Goal: Navigation & Orientation: Understand site structure

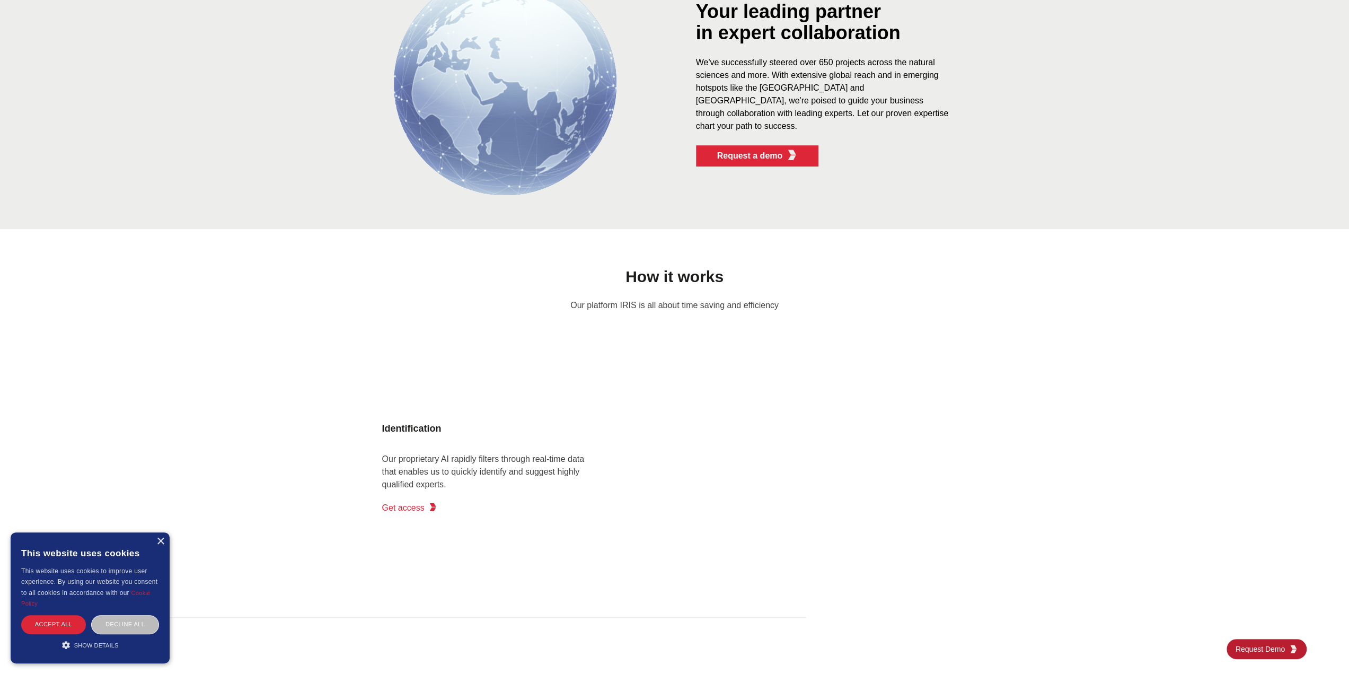
scroll to position [662, 0]
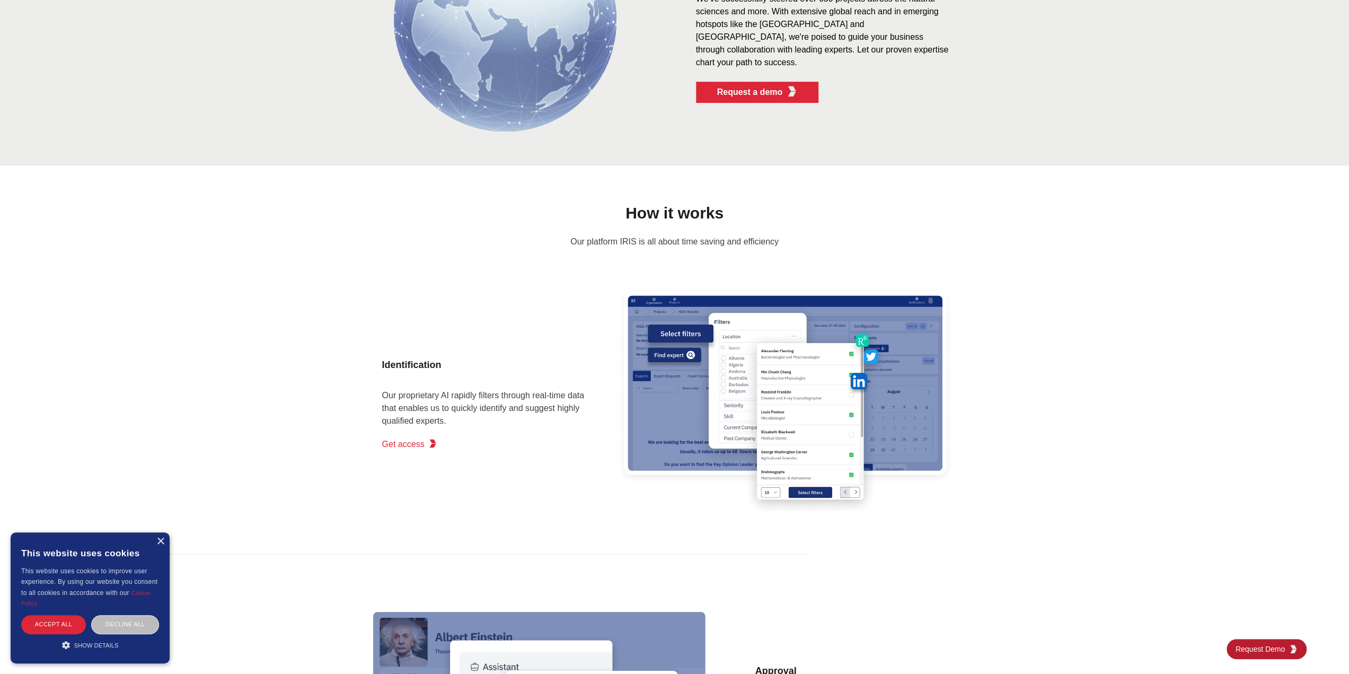
drag, startPoint x: 159, startPoint y: 540, endPoint x: 167, endPoint y: 540, distance: 8.5
click at [159, 540] on div "×" at bounding box center [160, 541] width 8 height 8
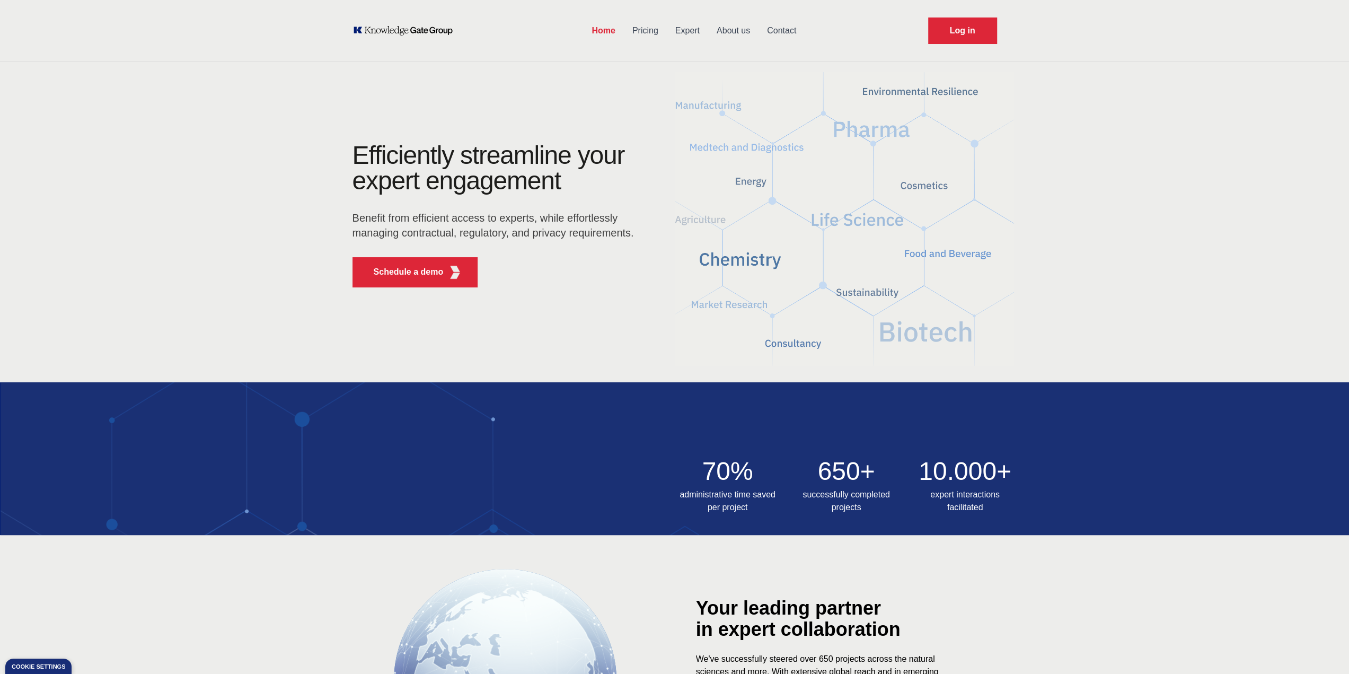
scroll to position [0, 0]
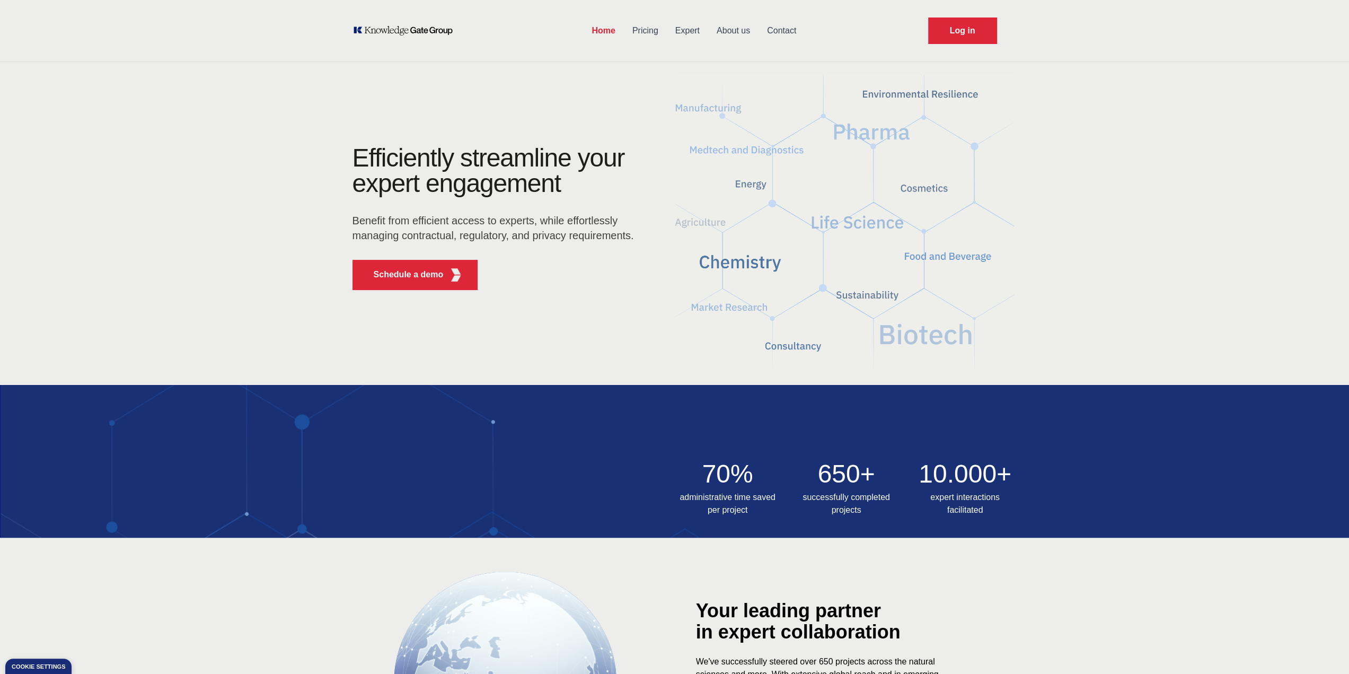
click at [644, 33] on link "Pricing" at bounding box center [645, 31] width 43 height 28
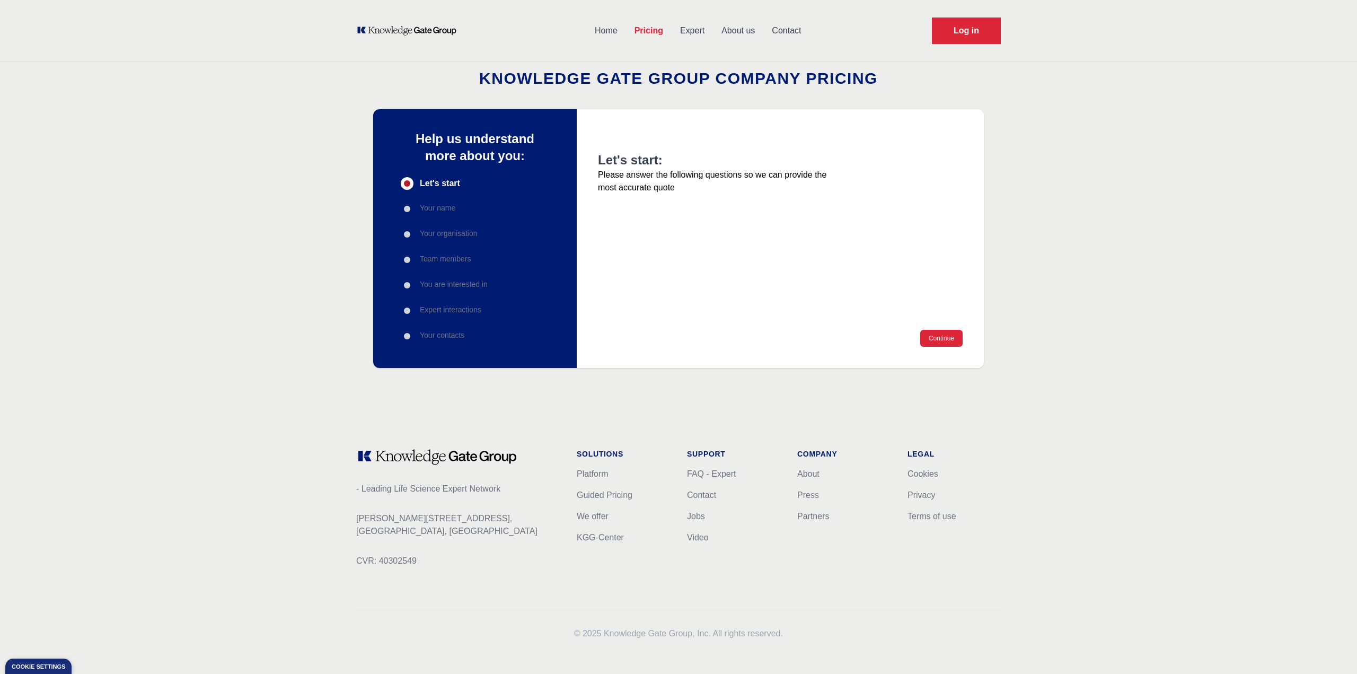
click at [608, 27] on link "Home" at bounding box center [606, 31] width 40 height 28
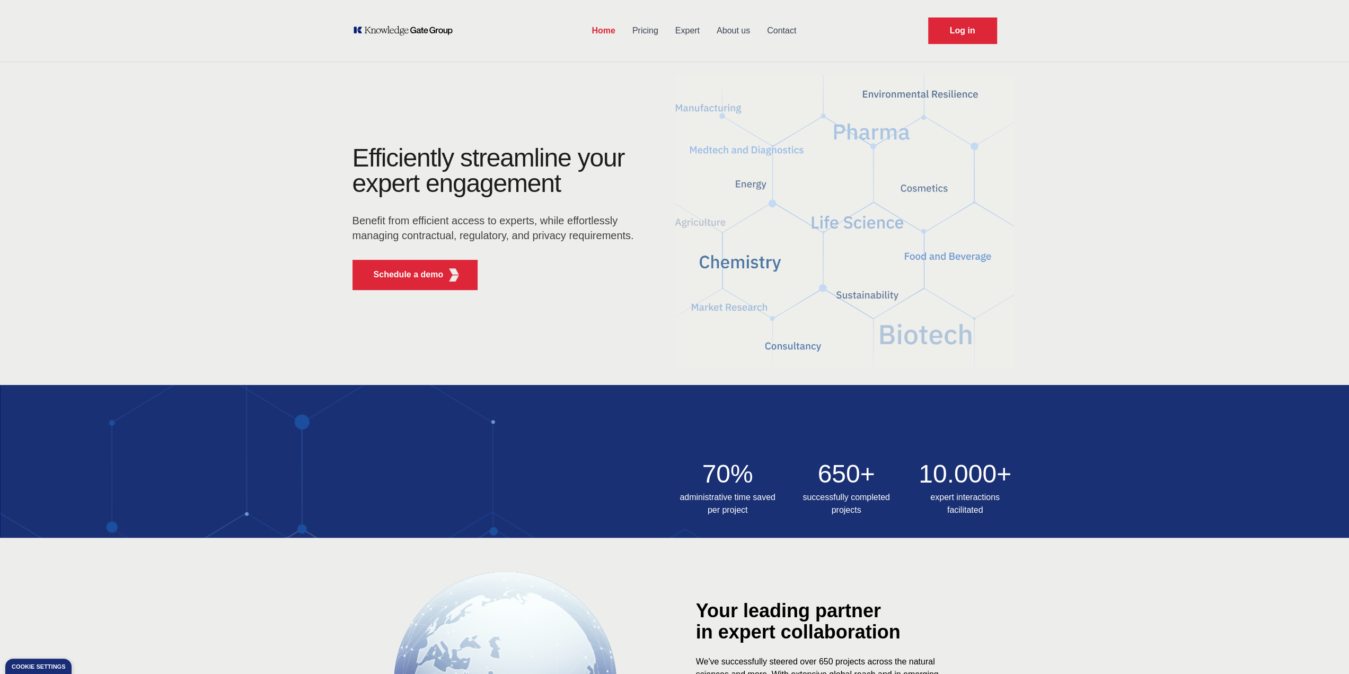
click at [694, 32] on link "Expert" at bounding box center [687, 31] width 41 height 28
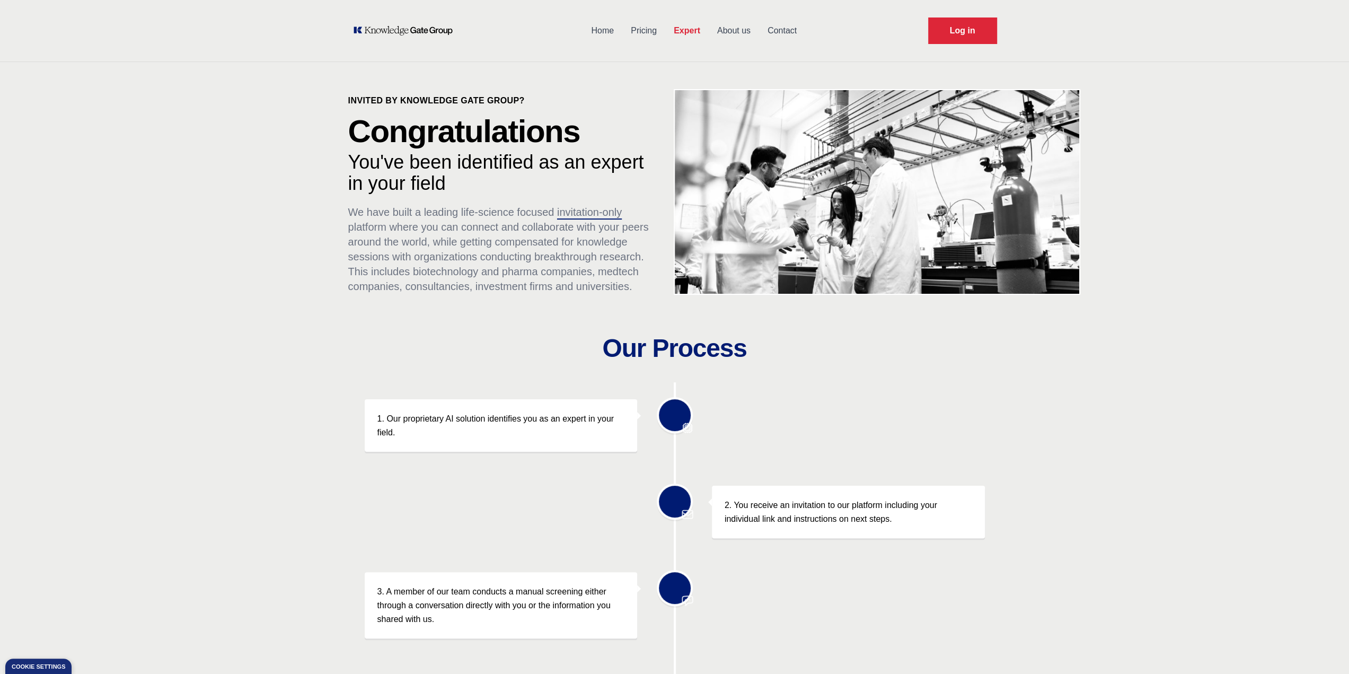
click at [719, 31] on link "About us" at bounding box center [734, 31] width 50 height 28
